Goal: Transaction & Acquisition: Purchase product/service

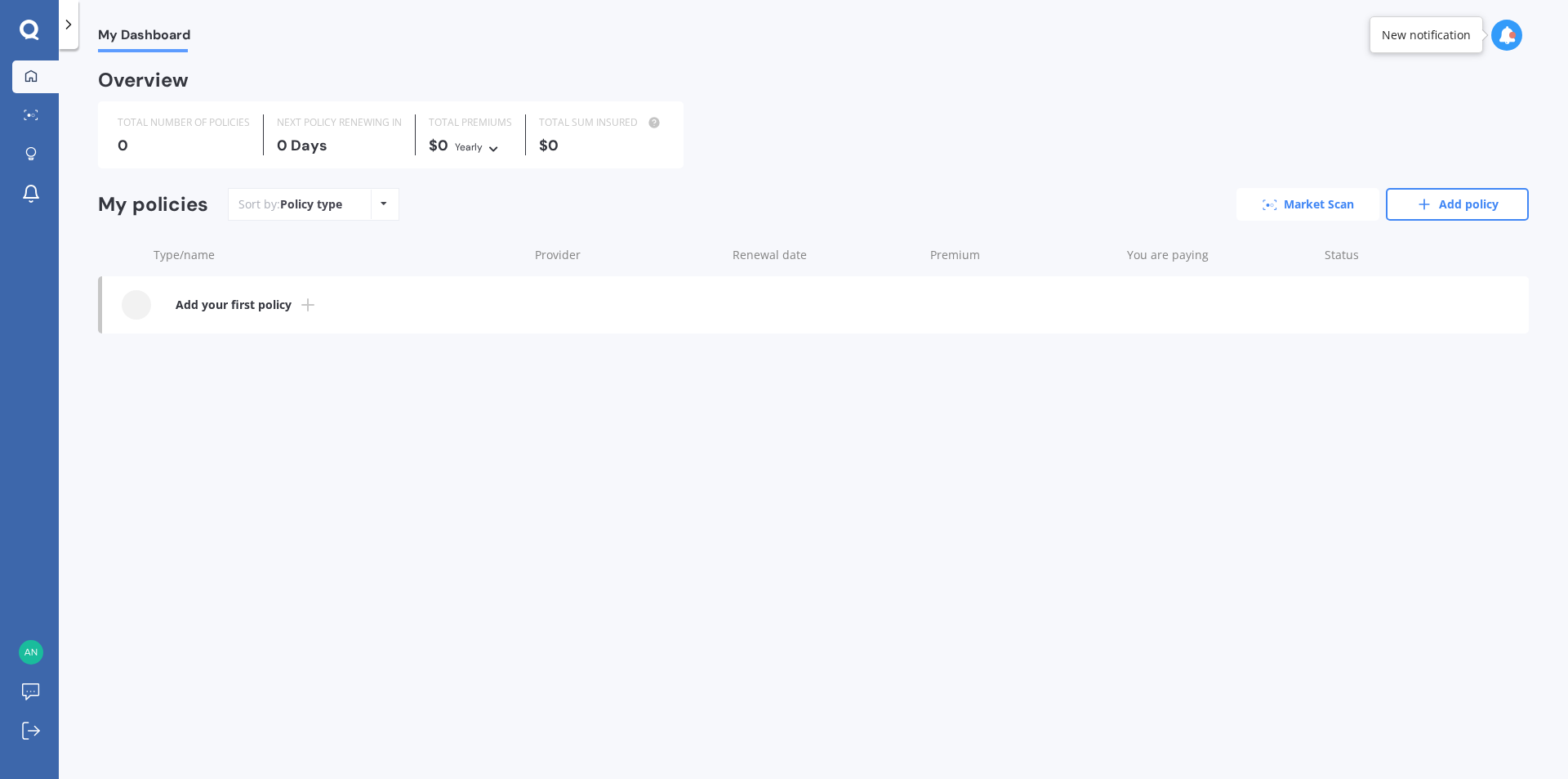
click at [1310, 205] on link "Market Scan" at bounding box center [1307, 204] width 143 height 33
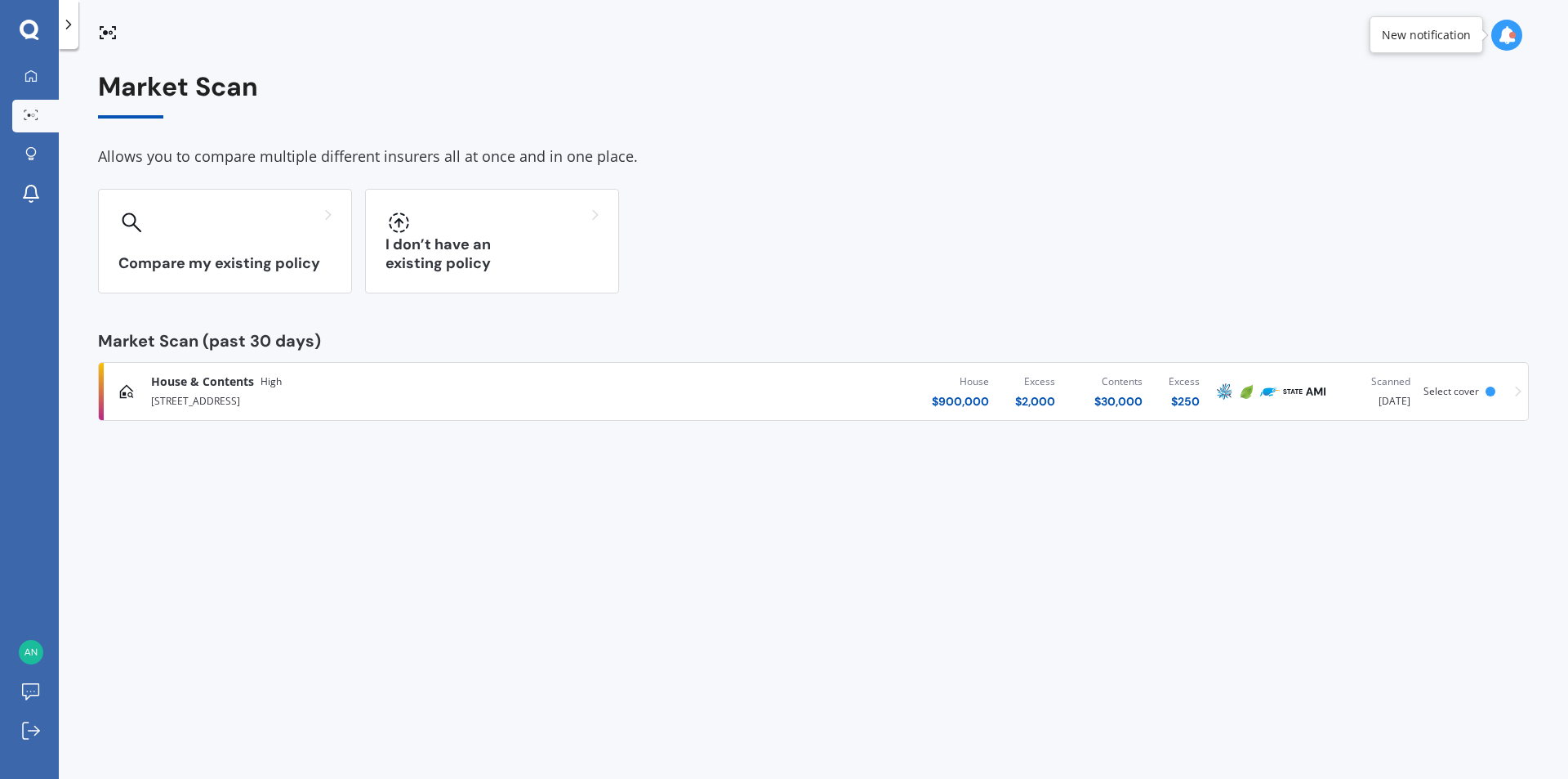
click at [1514, 394] on div "House & Contents High [STREET_ADDRESS][GEOGRAPHIC_DATA] $ 900,000 Excess $ 2,00…" at bounding box center [813, 391] width 1417 height 49
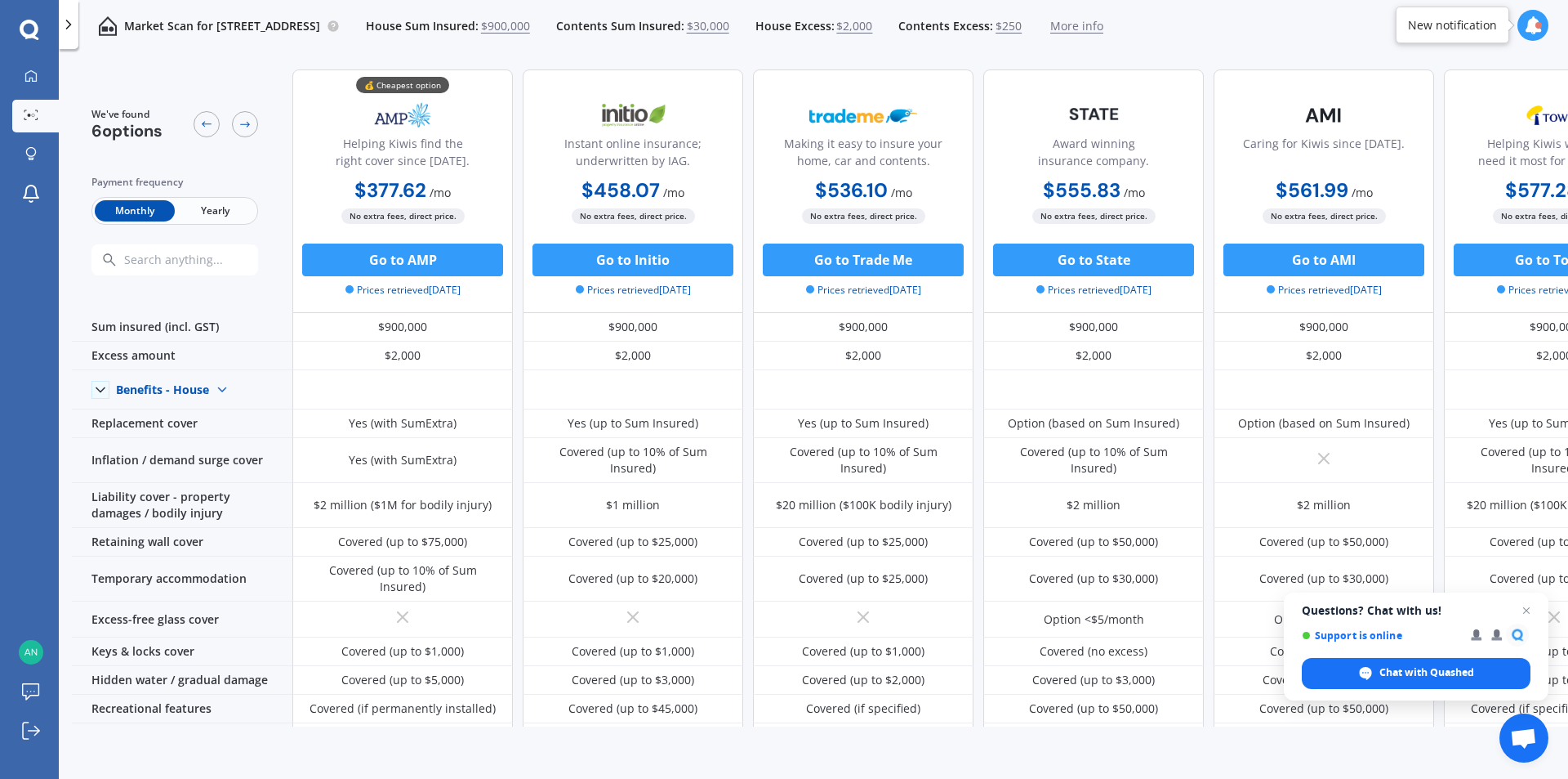
click at [530, 25] on span "$900,000" at bounding box center [505, 25] width 49 height 16
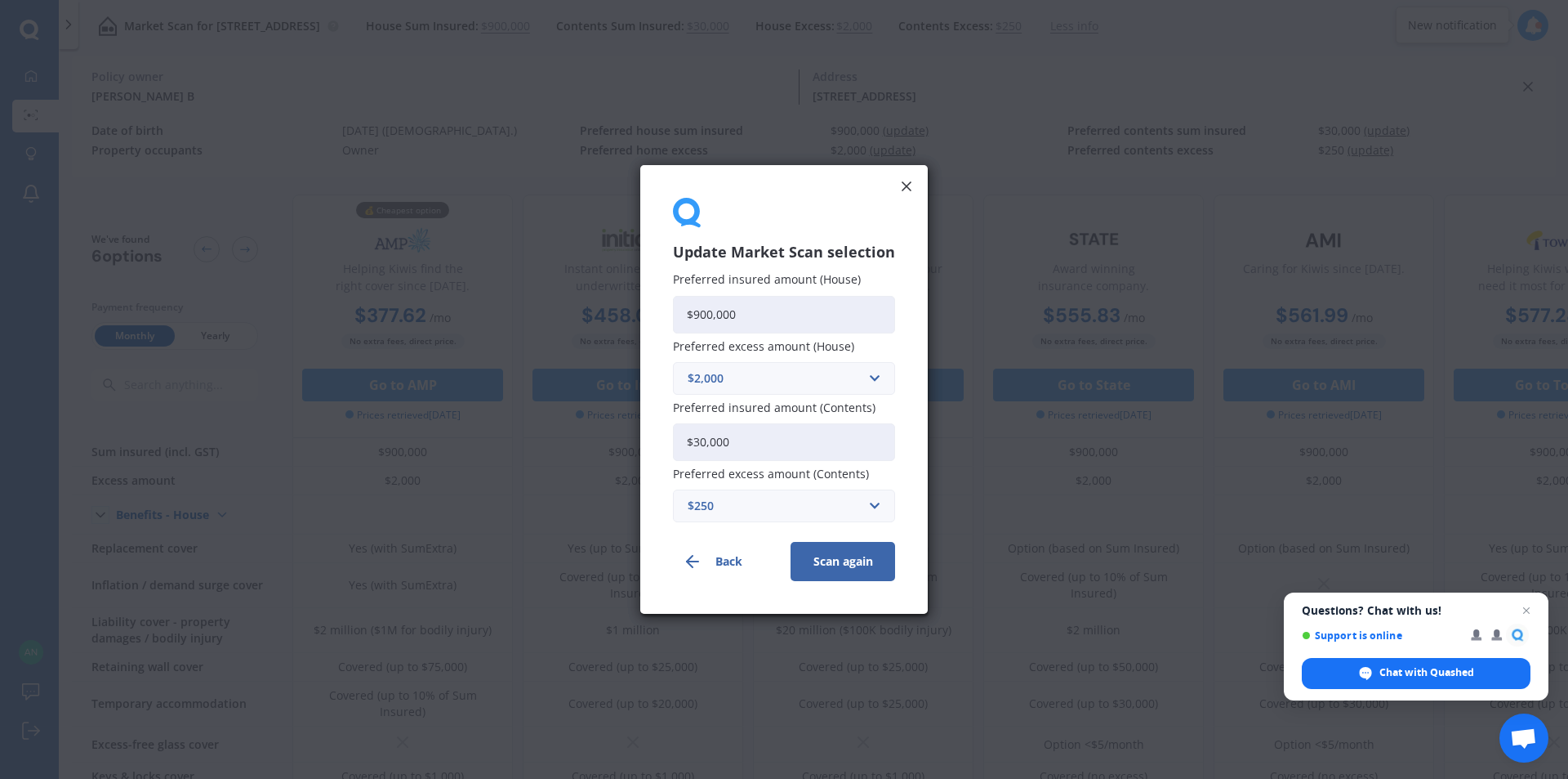
click at [530, 315] on div "Update Market Scan selection Preferred insured amount (House) $900,000 Preferre…" at bounding box center [784, 390] width 1568 height 779
type input "$800,000"
click at [861, 556] on button "Scan again" at bounding box center [843, 561] width 105 height 39
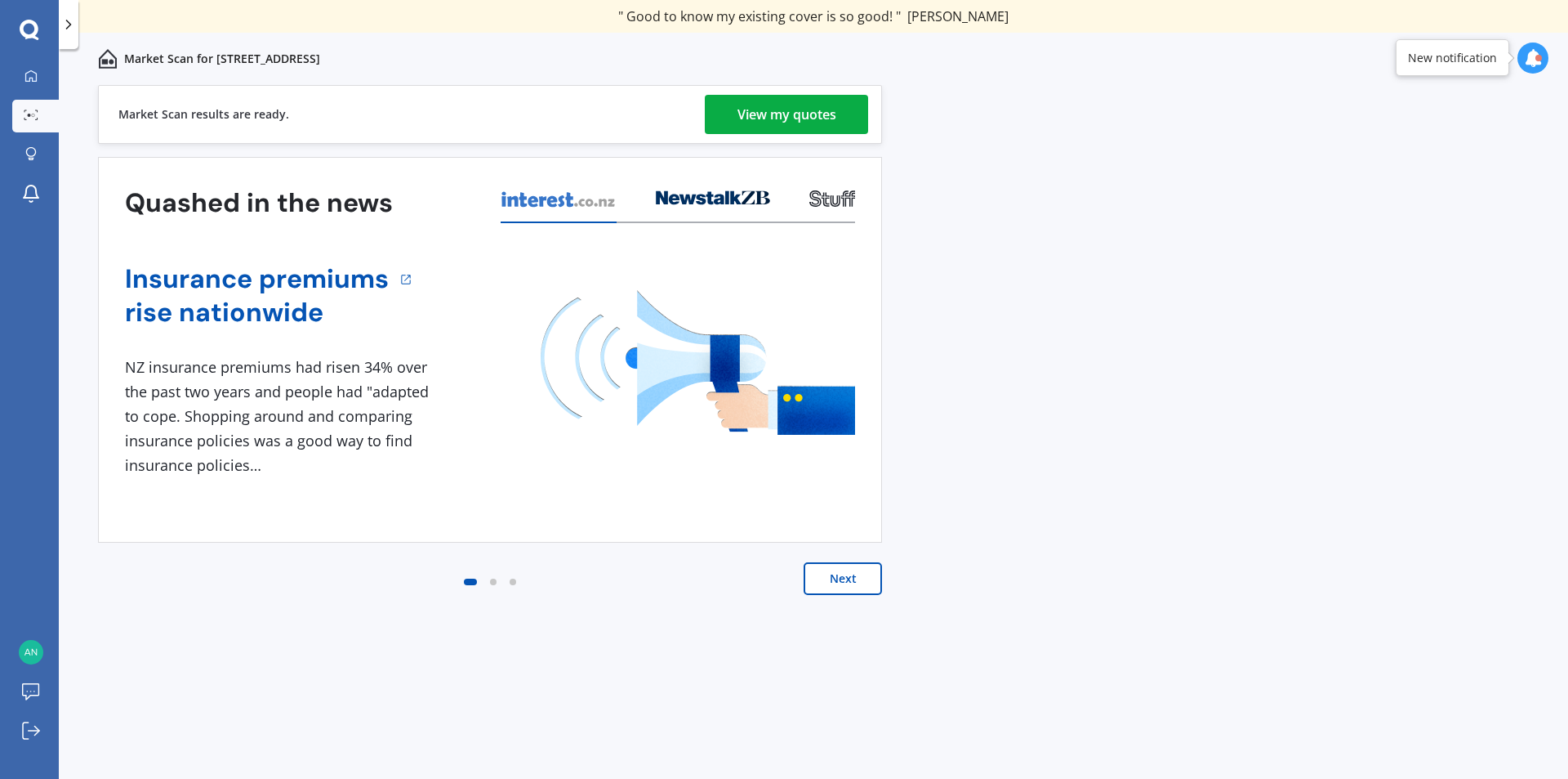
click at [783, 110] on div "View my quotes" at bounding box center [787, 114] width 99 height 39
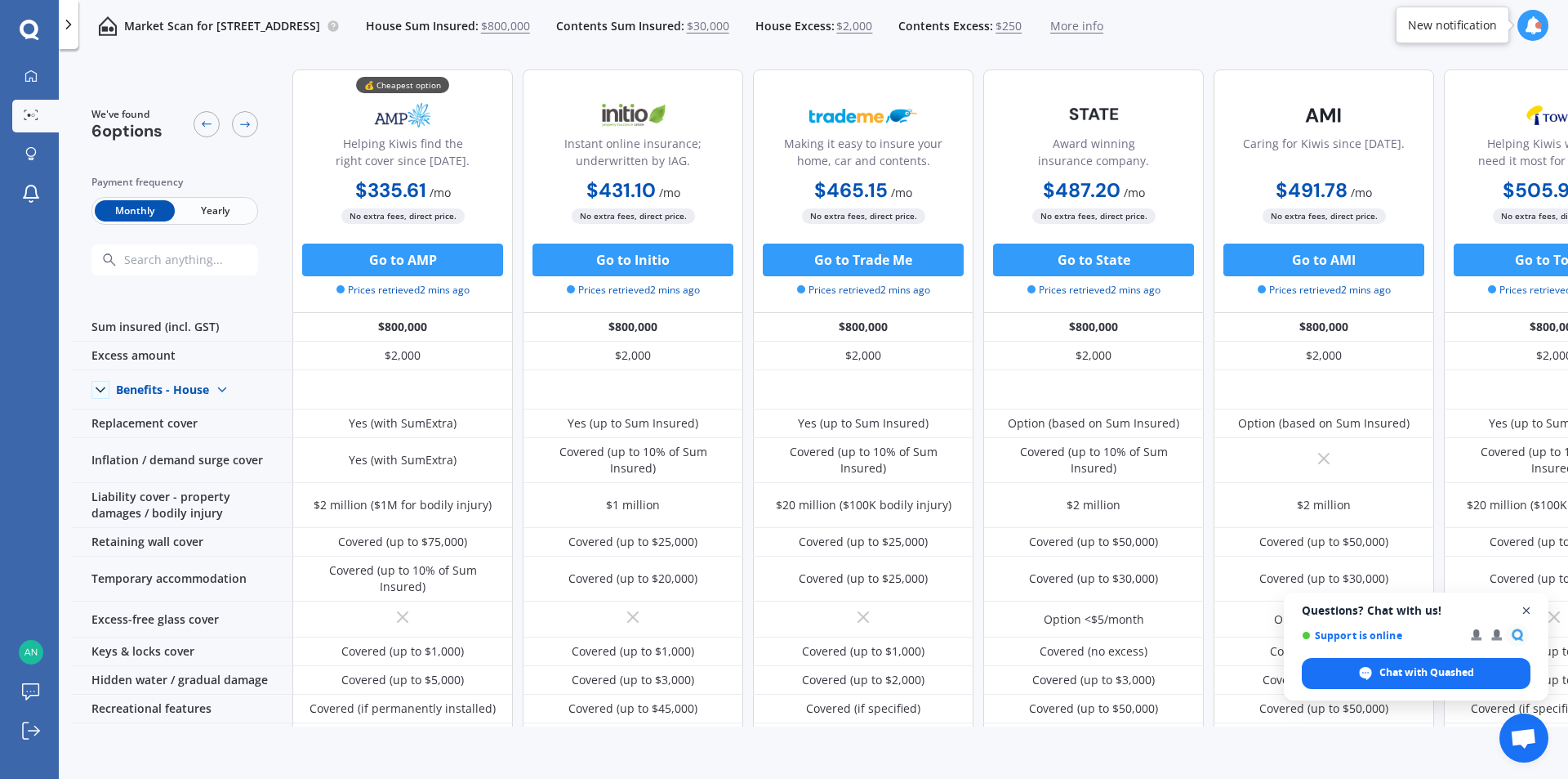
click at [1526, 608] on span "Close chat" at bounding box center [1527, 611] width 21 height 21
